Goal: Task Accomplishment & Management: Use online tool/utility

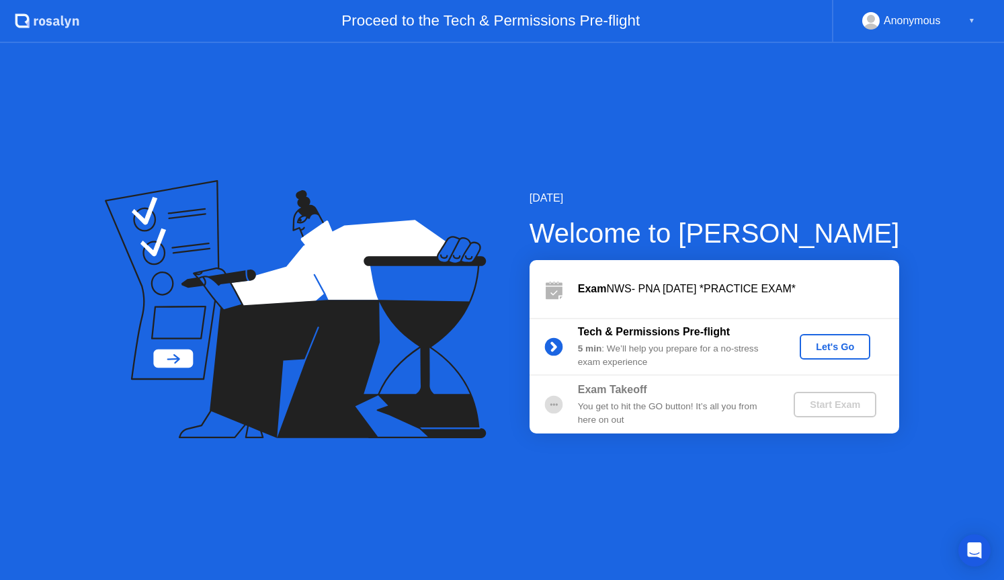
click at [841, 349] on div "Let's Go" at bounding box center [835, 346] width 60 height 11
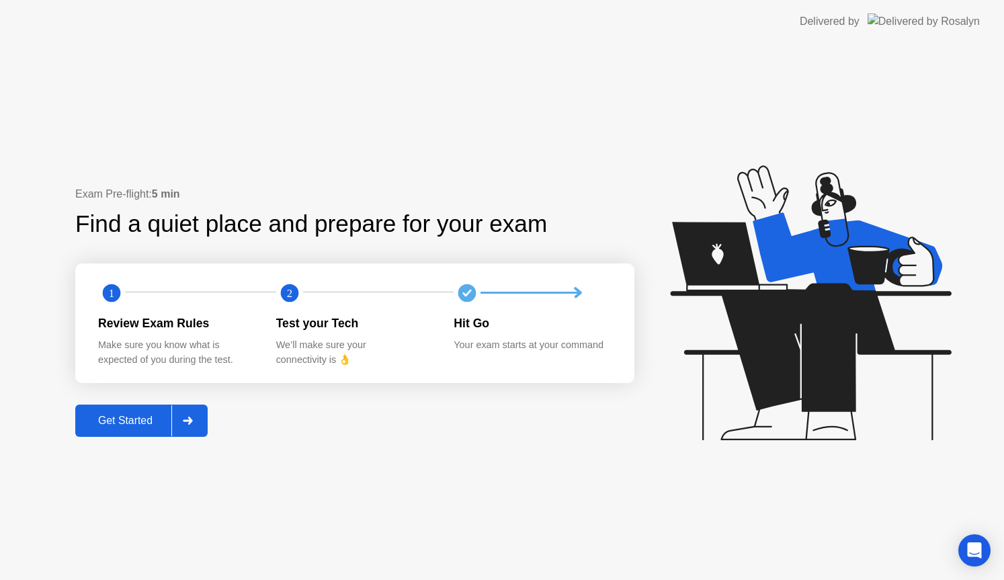
click at [185, 418] on icon at bounding box center [188, 421] width 10 height 8
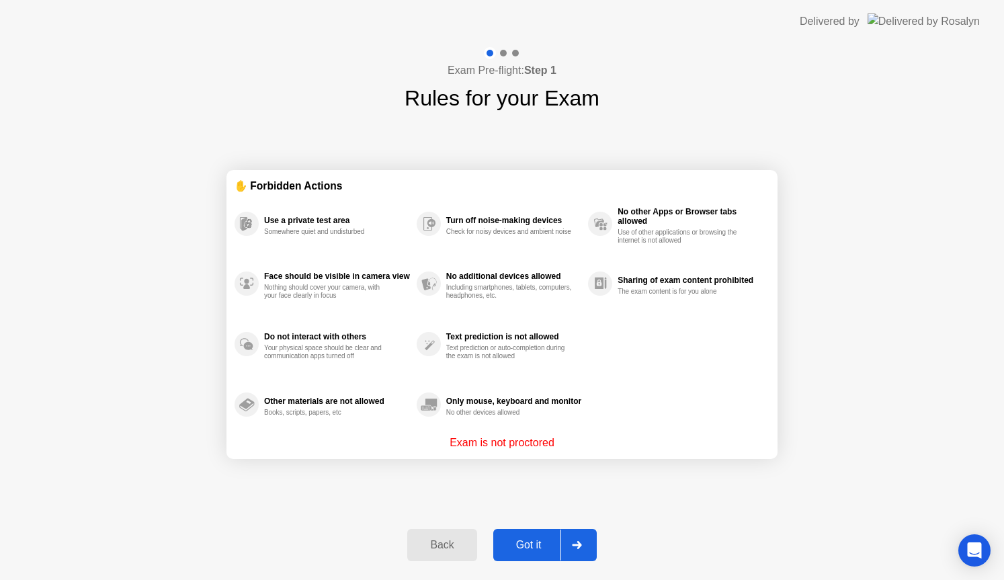
click at [526, 543] on div "Got it" at bounding box center [528, 545] width 63 height 12
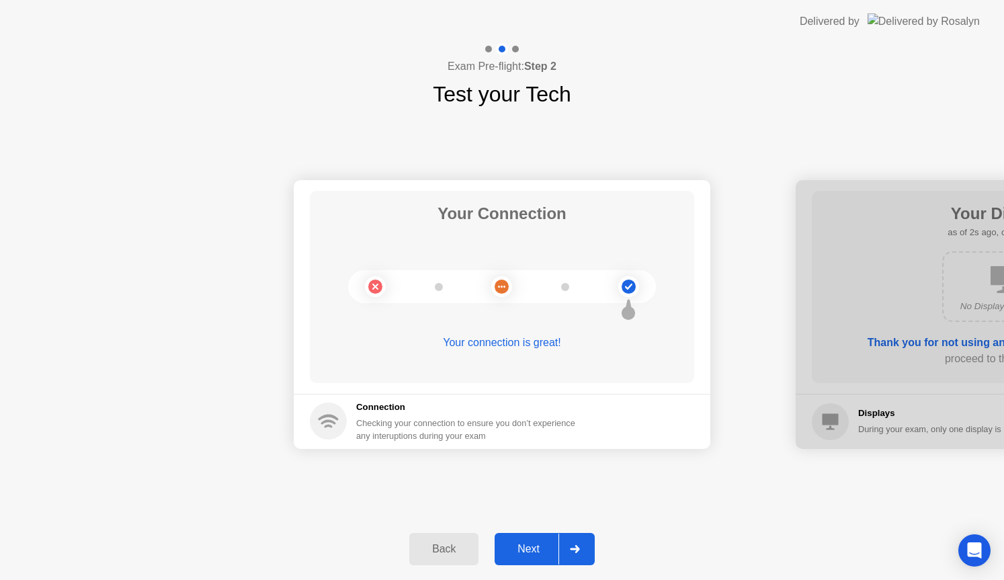
click at [526, 543] on div "Next" at bounding box center [528, 549] width 60 height 12
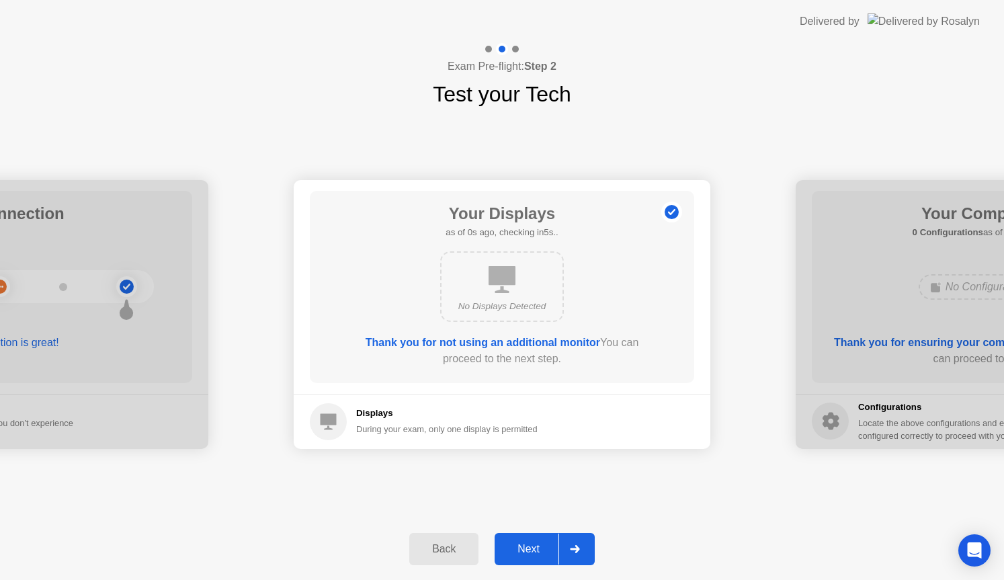
click at [526, 543] on div "Next" at bounding box center [528, 549] width 60 height 12
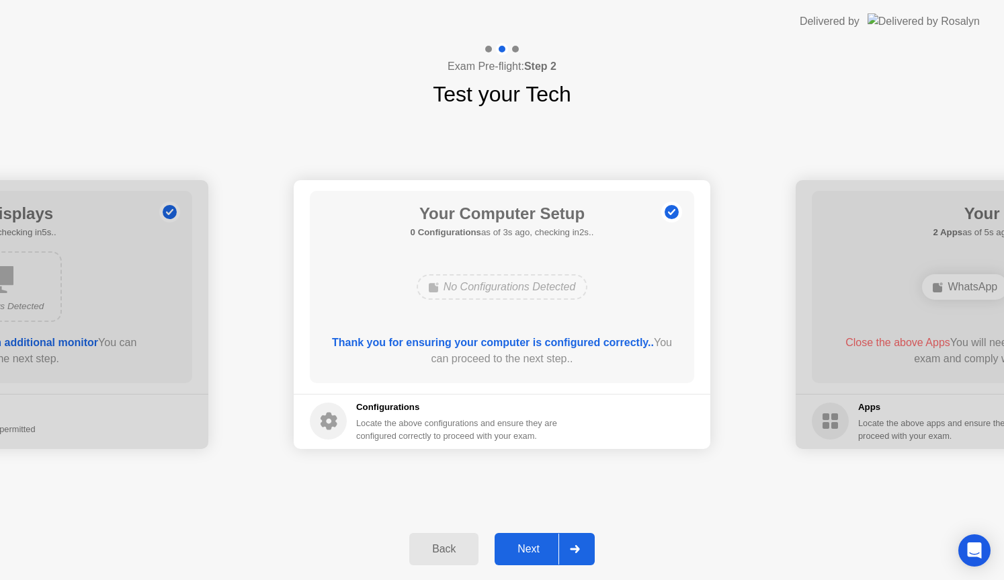
click at [526, 543] on div "Next" at bounding box center [528, 549] width 60 height 12
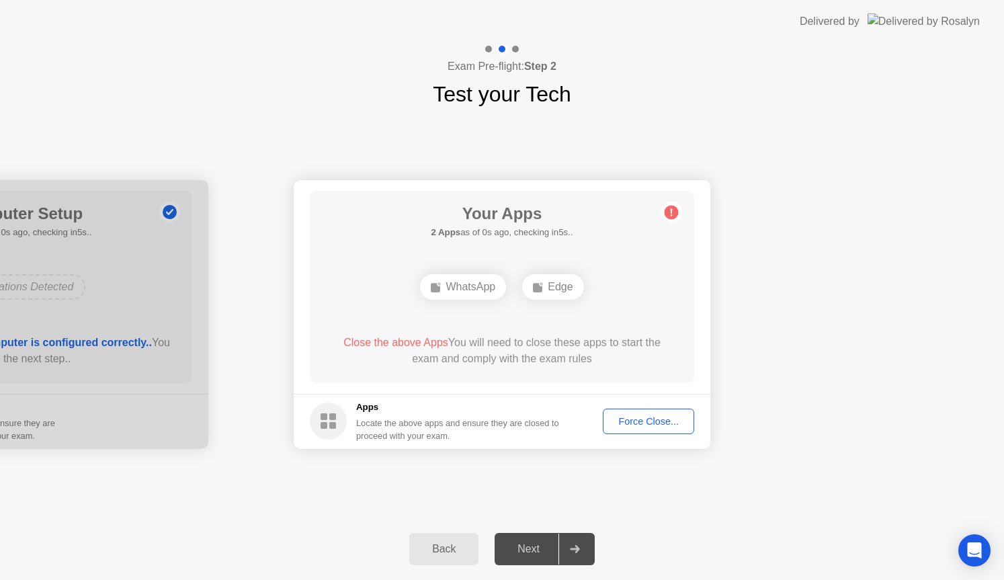
click at [640, 419] on div "Force Close..." at bounding box center [648, 421] width 82 height 11
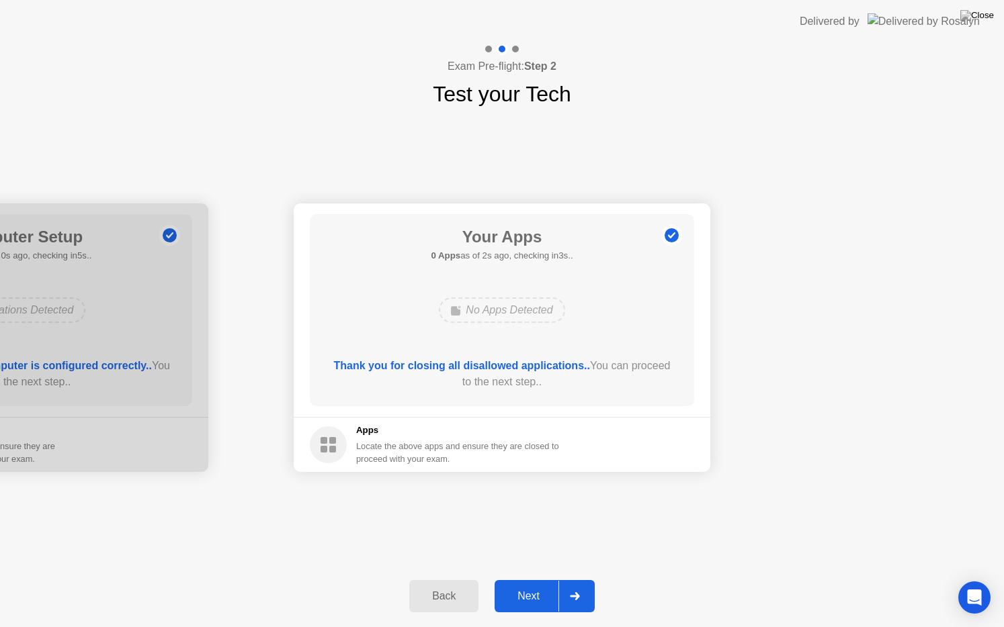
click at [533, 579] on div "Next" at bounding box center [528, 596] width 60 height 12
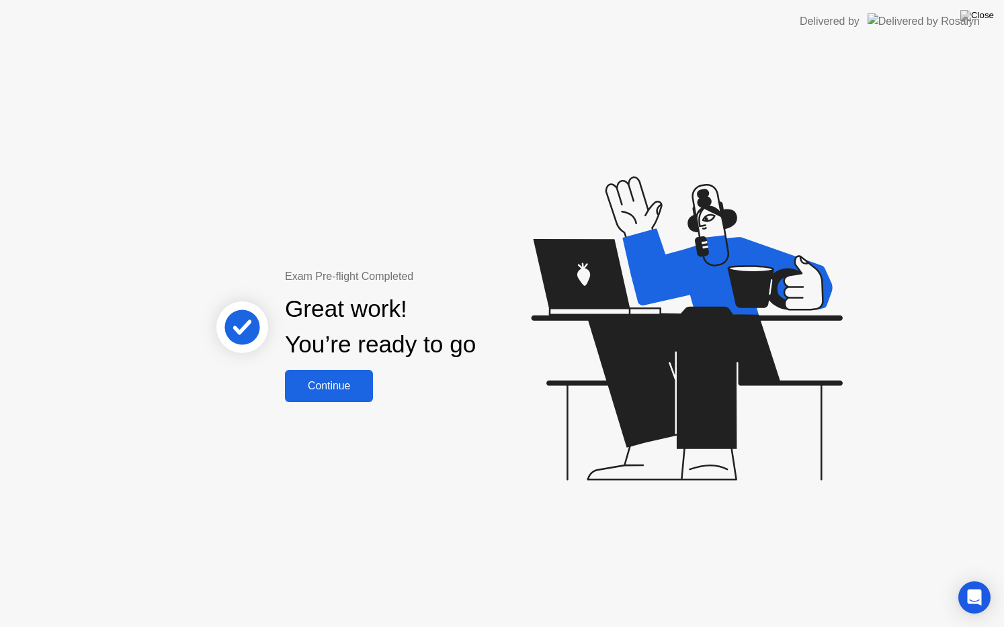
click at [341, 380] on div "Continue" at bounding box center [329, 386] width 80 height 12
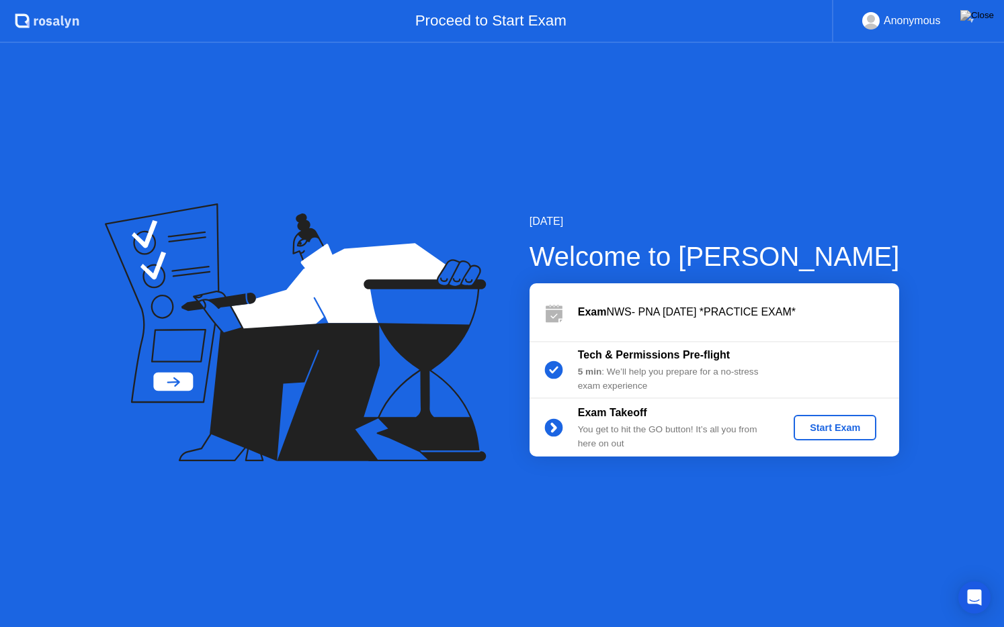
click at [850, 429] on div "Start Exam" at bounding box center [835, 428] width 72 height 11
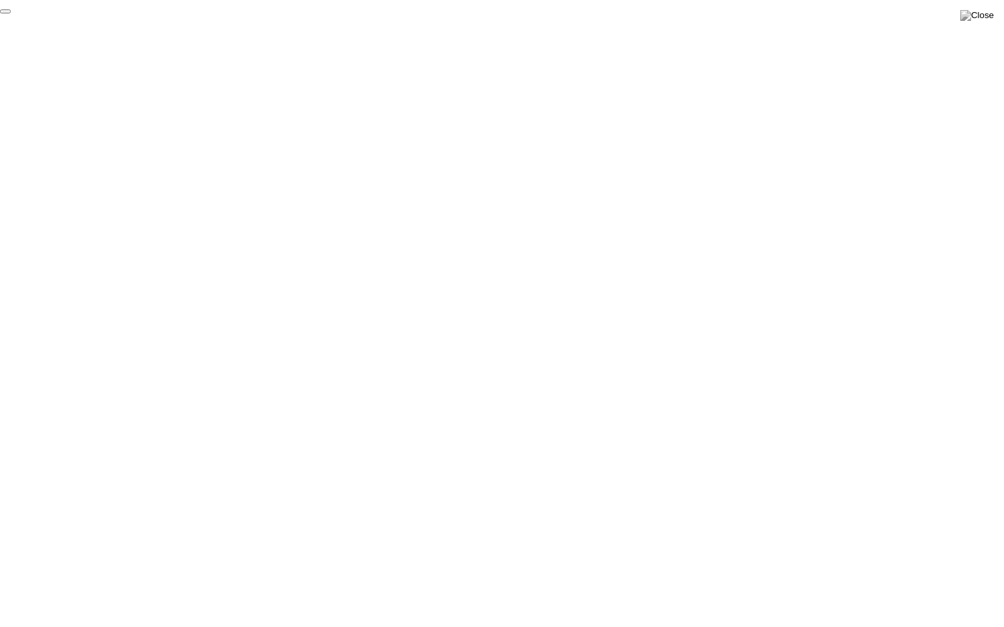
click at [11, 13] on button "End Proctoring Session" at bounding box center [5, 11] width 11 height 4
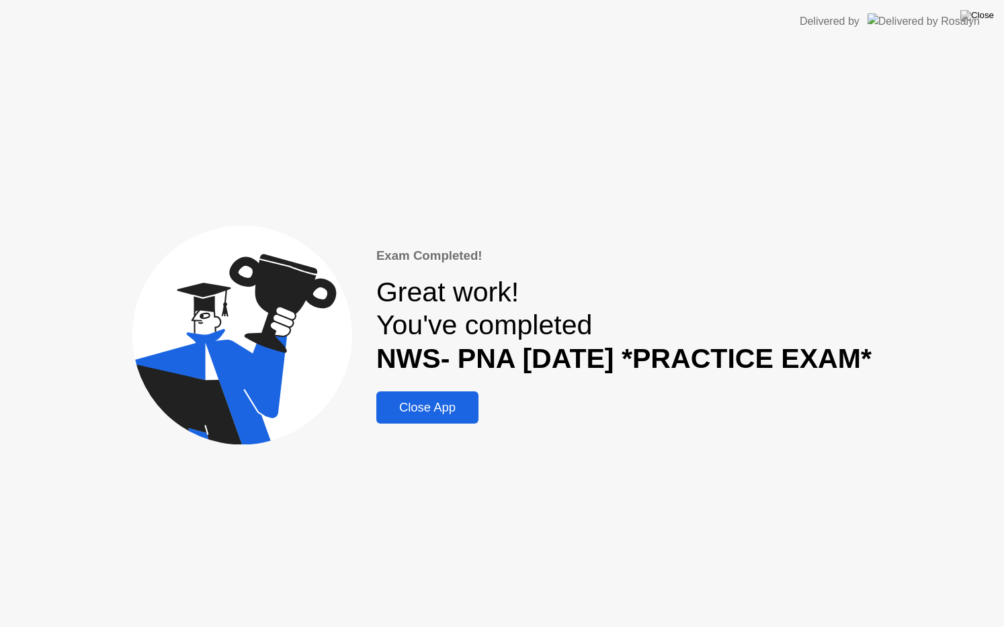
click at [437, 404] on div "Close App" at bounding box center [427, 407] width 94 height 15
